Goal: Information Seeking & Learning: Find specific fact

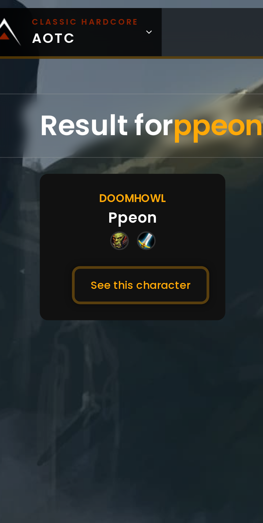
click at [37, 48] on div "Result for ppeon" at bounding box center [131, 50] width 210 height 25
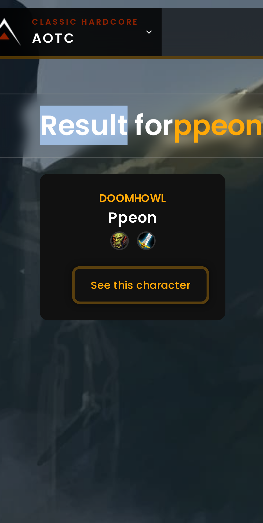
click at [58, 113] on button "See this character" at bounding box center [66, 114] width 55 height 15
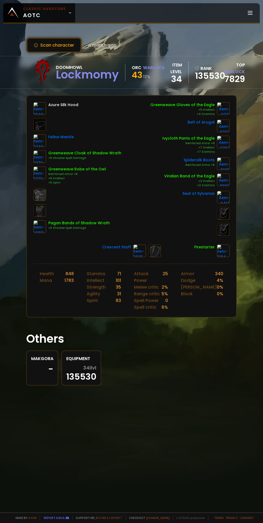
click at [135, 513] on div "Made by a fan Report a bug Support me, Buy me a coffee Checkout easycraft.io v.…" at bounding box center [131, 518] width 263 height 10
